Goal: Task Accomplishment & Management: Manage account settings

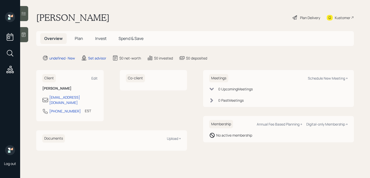
click at [26, 36] on icon at bounding box center [23, 34] width 5 height 5
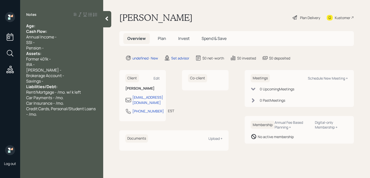
click at [54, 26] on div "Age:" at bounding box center [61, 26] width 71 height 6
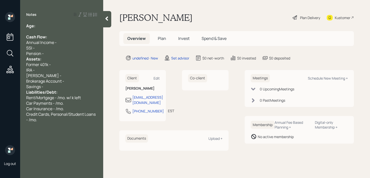
click at [49, 53] on div "Pension -" at bounding box center [61, 54] width 71 height 6
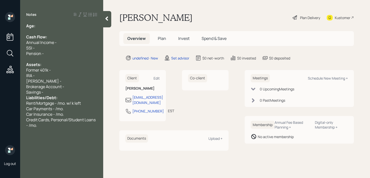
click at [56, 90] on div "Savings -" at bounding box center [61, 93] width 71 height 6
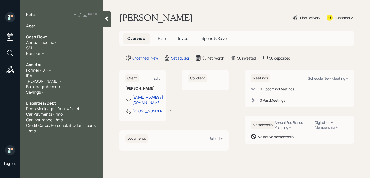
click at [72, 81] on div "Roth IRA -" at bounding box center [61, 81] width 71 height 6
click at [67, 132] on div "Credit Cards, Personal/Student Loans - /mo." at bounding box center [61, 128] width 71 height 11
click at [63, 135] on div at bounding box center [61, 137] width 71 height 6
click at [52, 26] on div "Age:" at bounding box center [61, 26] width 71 height 6
click at [60, 152] on div "expecting payment from 401k and roth from divorce" at bounding box center [61, 150] width 71 height 11
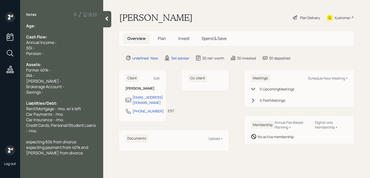
click at [56, 49] on div "SSI -" at bounding box center [61, 48] width 71 height 6
click at [56, 52] on div "Pension -" at bounding box center [61, 54] width 71 height 6
click at [50, 47] on div "SSI -" at bounding box center [61, 48] width 71 height 6
click at [53, 29] on div at bounding box center [61, 32] width 71 height 6
click at [54, 27] on div "Age:" at bounding box center [61, 26] width 71 height 6
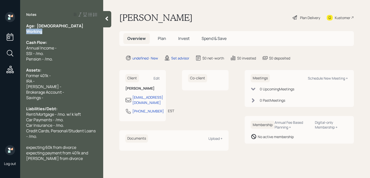
drag, startPoint x: 49, startPoint y: 34, endPoint x: 23, endPoint y: 34, distance: 26.2
click at [23, 34] on div "Age: 67 Working Cash Flow: Annual Income - SSI - /mo. Pension - /mo. Assets: Fo…" at bounding box center [61, 92] width 83 height 138
click at [56, 30] on div "Working" at bounding box center [61, 32] width 71 height 6
drag, startPoint x: 51, startPoint y: 31, endPoint x: 3, endPoint y: 31, distance: 47.5
click at [4, 31] on div "Log out Notes Age: 67 Retired Cash Flow: Annual Income - SSI - /mo. Pension - /…" at bounding box center [185, 89] width 370 height 178
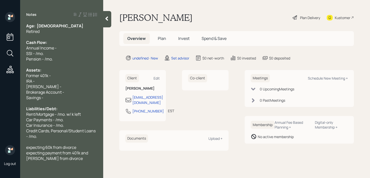
click at [32, 29] on span "Retired" at bounding box center [32, 32] width 13 height 6
drag, startPoint x: 42, startPoint y: 26, endPoint x: 37, endPoint y: 26, distance: 5.0
click at [37, 26] on div "Age: 67" at bounding box center [61, 26] width 71 height 6
click at [55, 29] on div "Retired" at bounding box center [61, 32] width 71 height 6
click at [52, 38] on div at bounding box center [61, 37] width 71 height 6
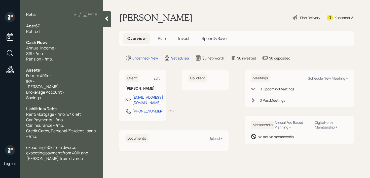
drag, startPoint x: 52, startPoint y: 44, endPoint x: 55, endPoint y: 43, distance: 2.9
click at [52, 44] on div "Cash Flow:" at bounding box center [61, 43] width 71 height 6
click at [68, 45] on div "Cash Flow:" at bounding box center [61, 43] width 71 height 6
click at [68, 47] on div "Annual Income -" at bounding box center [61, 48] width 71 height 6
click at [52, 158] on div "expecting payment from 401k and roth from divorce" at bounding box center [61, 155] width 71 height 11
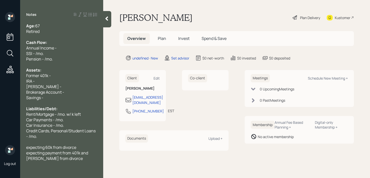
click at [44, 34] on div "Retired" at bounding box center [61, 32] width 71 height 6
click at [57, 157] on div "expecting payment from 401k and roth from divorce" at bounding box center [61, 155] width 71 height 11
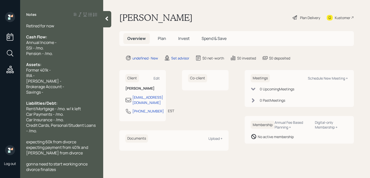
click at [71, 96] on div at bounding box center [61, 98] width 71 height 6
click at [72, 95] on div at bounding box center [61, 98] width 71 height 6
click at [73, 91] on div "Savings -" at bounding box center [61, 93] width 71 height 6
drag, startPoint x: 55, startPoint y: 91, endPoint x: 23, endPoint y: 84, distance: 32.8
click at [23, 84] on div "Age: 67 Retired for now Cash Flow: Annual Income - SSI - /mo. Pension - /mo. As…" at bounding box center [61, 97] width 83 height 149
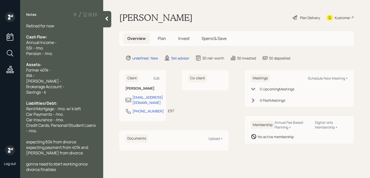
click at [48, 85] on span "Brokerage Account -" at bounding box center [45, 87] width 38 height 6
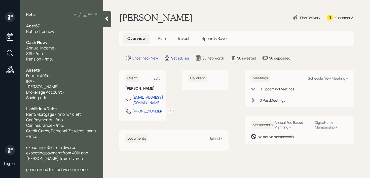
click at [35, 55] on span "SSI - /mo." at bounding box center [35, 54] width 18 height 6
click at [57, 66] on div at bounding box center [61, 65] width 71 height 6
drag, startPoint x: 62, startPoint y: 57, endPoint x: 23, endPoint y: 57, distance: 38.2
click at [26, 57] on div "Age: 67 Retired for now Cash Flow: Annual Income - SSI - ~1k/mo. Pension - /mo.…" at bounding box center [61, 97] width 83 height 149
click at [42, 59] on span "Pension - /mo." at bounding box center [39, 59] width 27 height 6
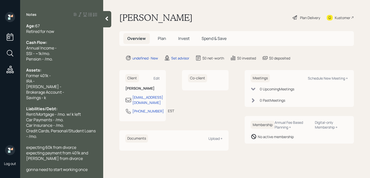
click at [44, 59] on span "Pension - /mo." at bounding box center [39, 59] width 27 height 6
click at [107, 21] on icon at bounding box center [106, 18] width 5 height 5
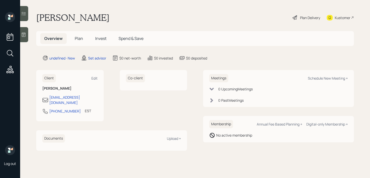
click at [22, 31] on div at bounding box center [24, 34] width 8 height 15
